Goal: Task Accomplishment & Management: Manage account settings

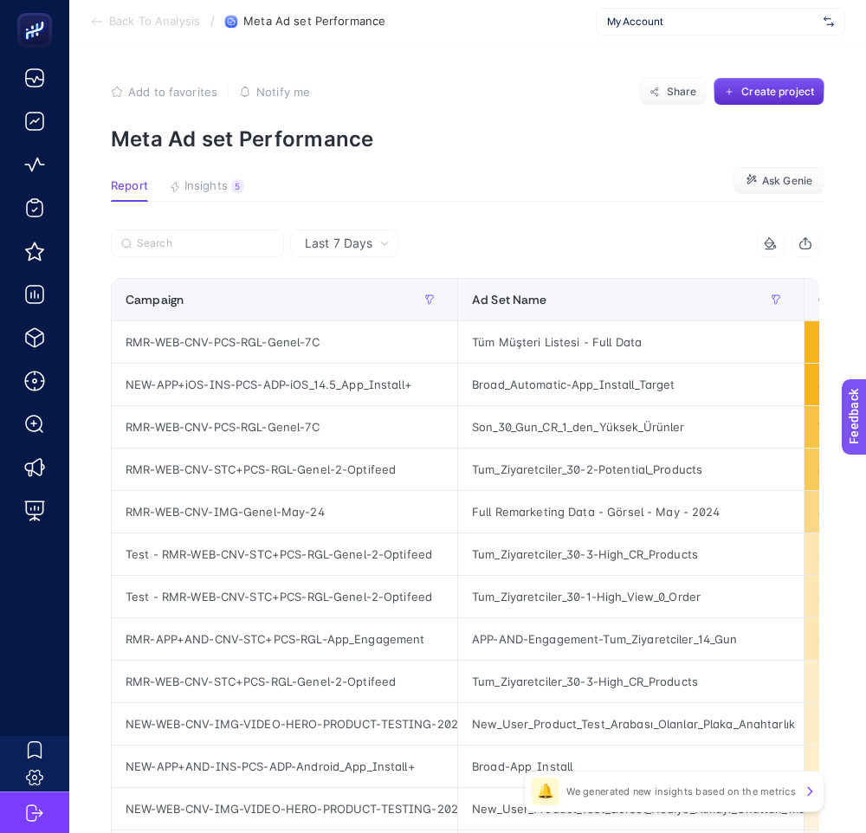
click at [679, 24] on span "My Account" at bounding box center [712, 22] width 210 height 14
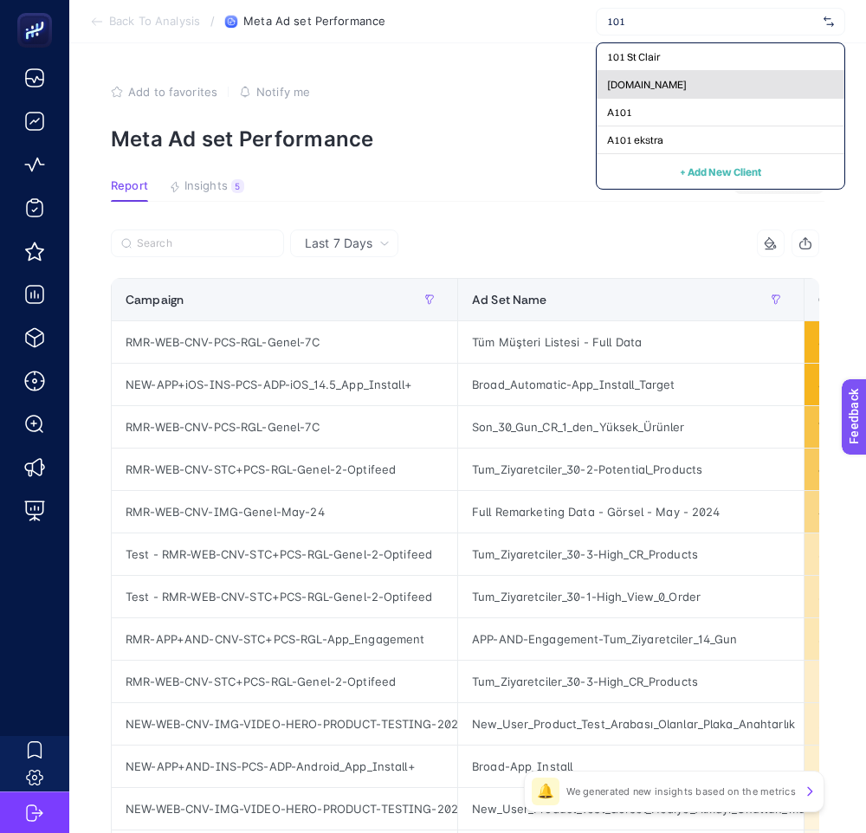
type input "101"
click at [682, 90] on span "[DOMAIN_NAME]" at bounding box center [647, 85] width 80 height 14
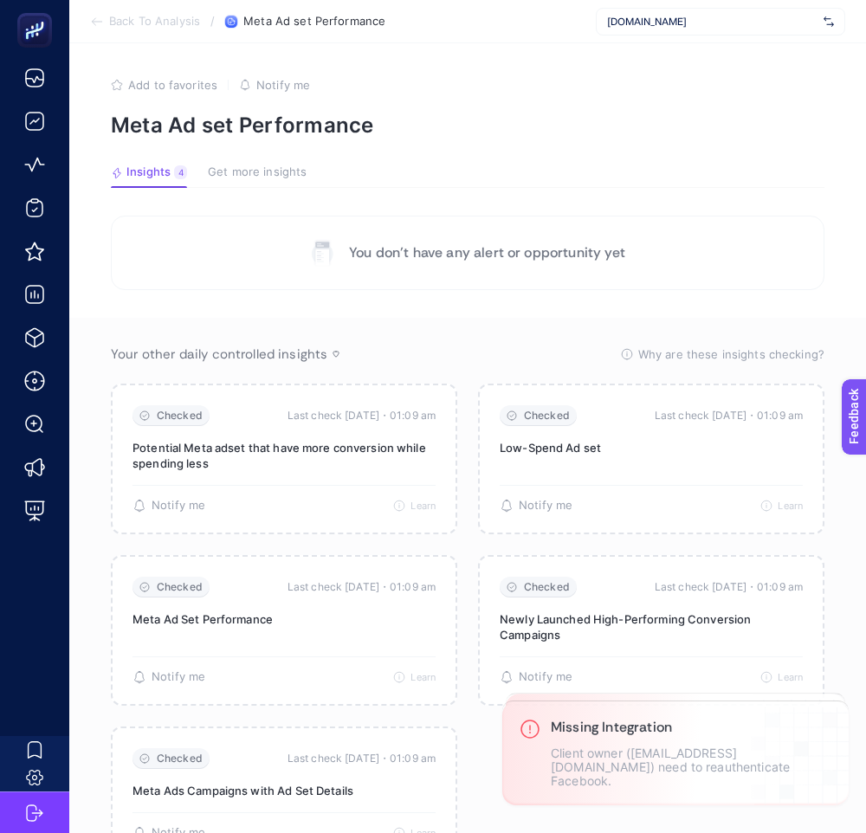
click at [697, 22] on span "[DOMAIN_NAME]" at bounding box center [712, 22] width 210 height 14
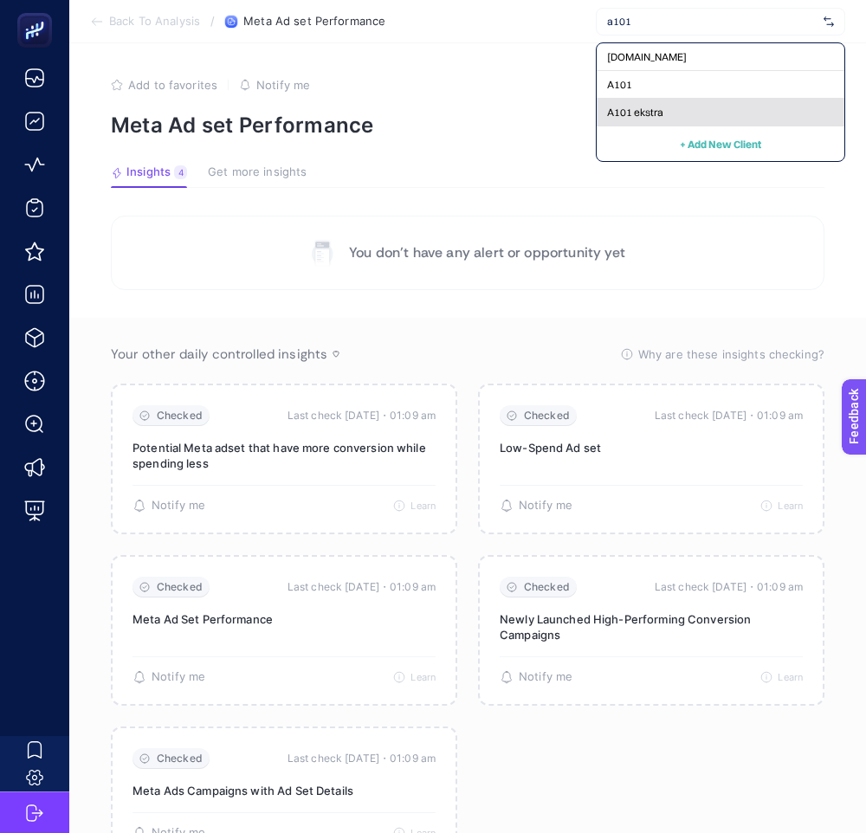
type input "a101"
click at [627, 120] on div "A101 ekstra" at bounding box center [721, 113] width 248 height 28
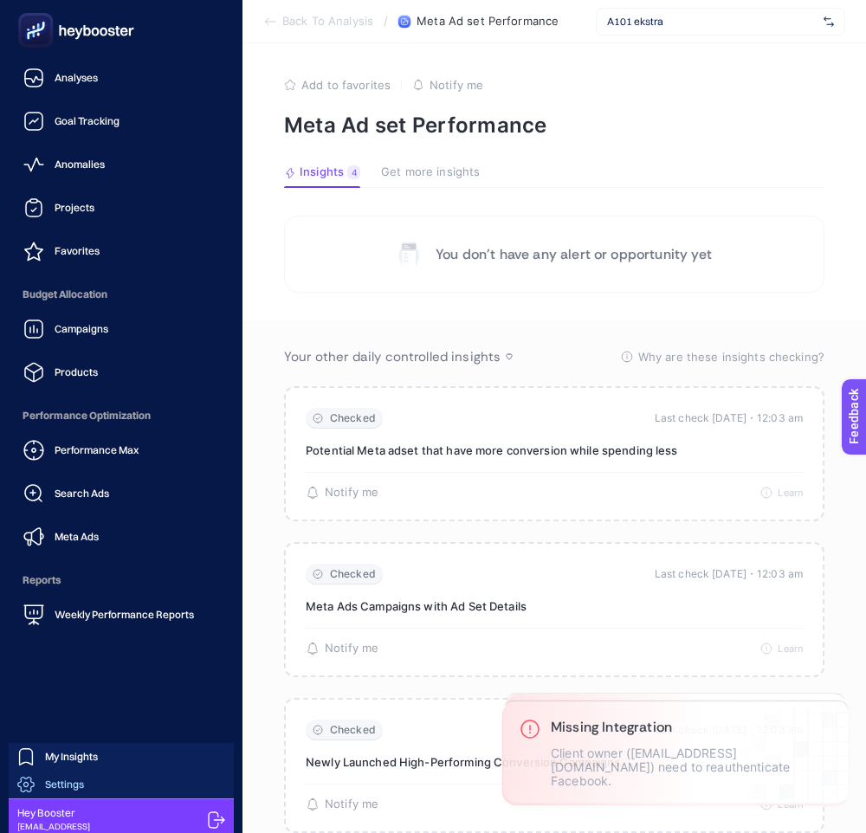
click at [126, 788] on link "Settings" at bounding box center [121, 785] width 225 height 28
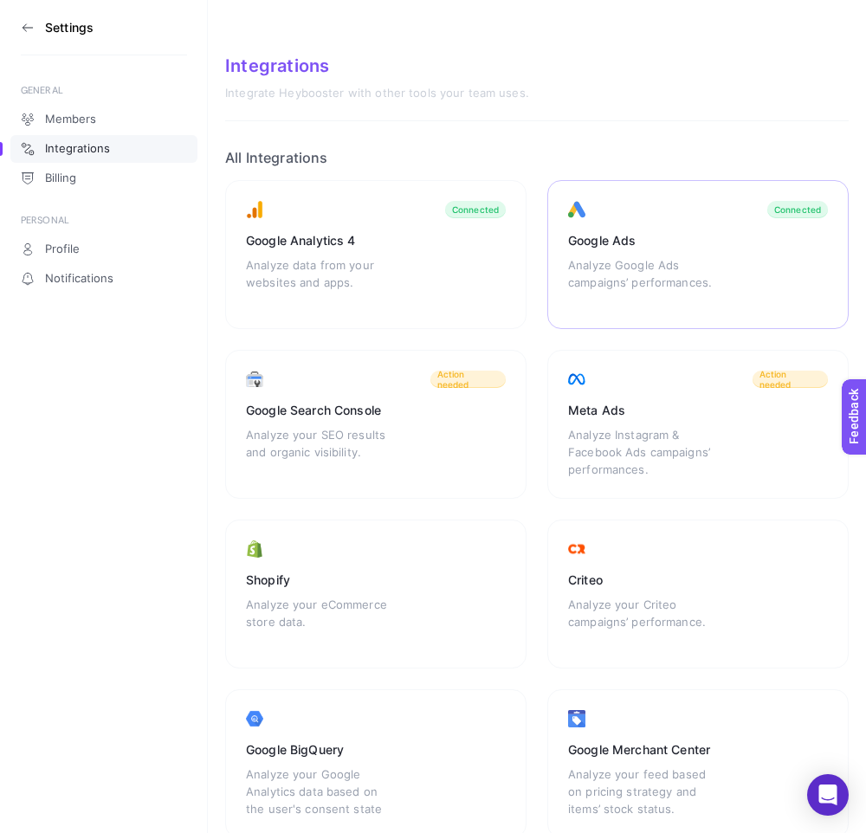
click at [684, 243] on div "Google Ads" at bounding box center [698, 240] width 260 height 17
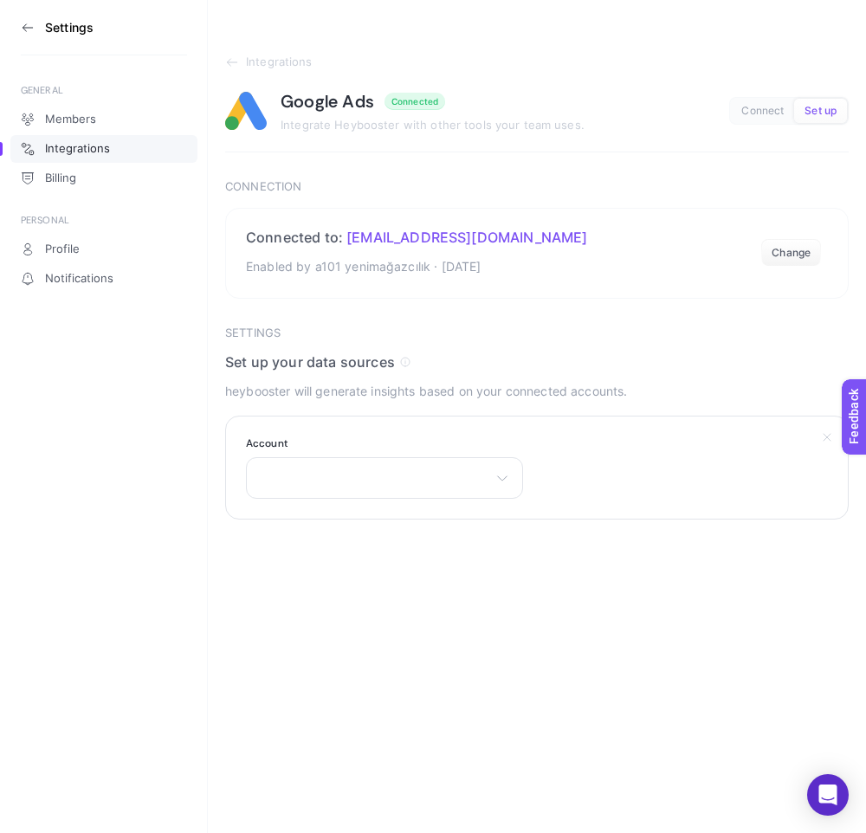
click at [534, 483] on section "Account There are no matching options available." at bounding box center [537, 468] width 624 height 104
click at [504, 483] on icon at bounding box center [503, 478] width 14 height 14
click at [802, 640] on div "Settings GENERAL Members Integrations Billing PERSONAL Profile Notifications In…" at bounding box center [433, 416] width 866 height 833
click at [697, 582] on div "Settings GENERAL Members Integrations Billing PERSONAL Profile Notifications In…" at bounding box center [433, 416] width 866 height 833
click at [382, 449] on label "Account" at bounding box center [384, 444] width 277 height 14
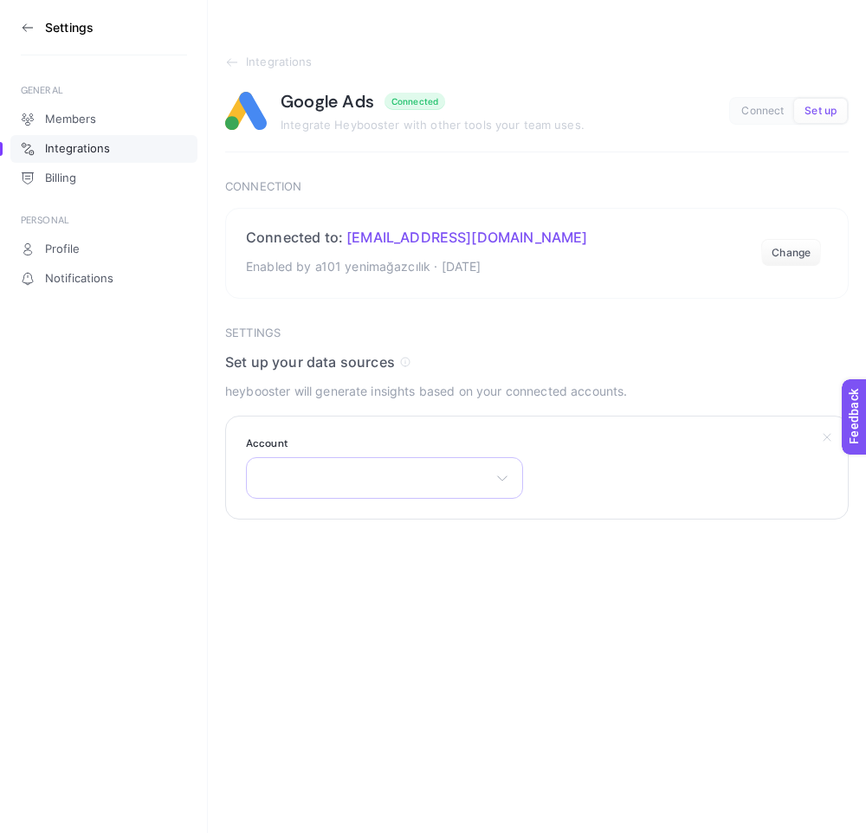
click at [378, 478] on div "There are no matching options available." at bounding box center [384, 478] width 277 height 42
click at [382, 481] on div "There are no matching options available." at bounding box center [384, 478] width 277 height 42
